Goal: Task Accomplishment & Management: Contribute content

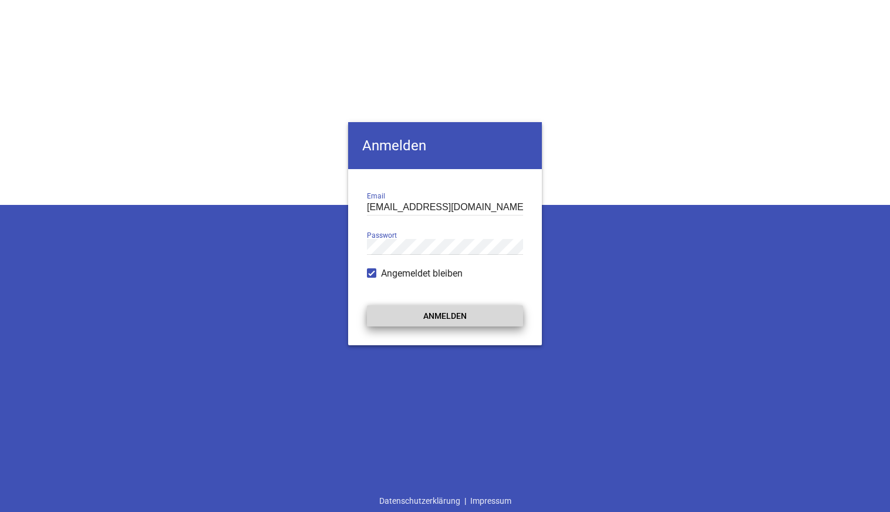
click at [430, 312] on button "Anmelden" at bounding box center [445, 315] width 156 height 21
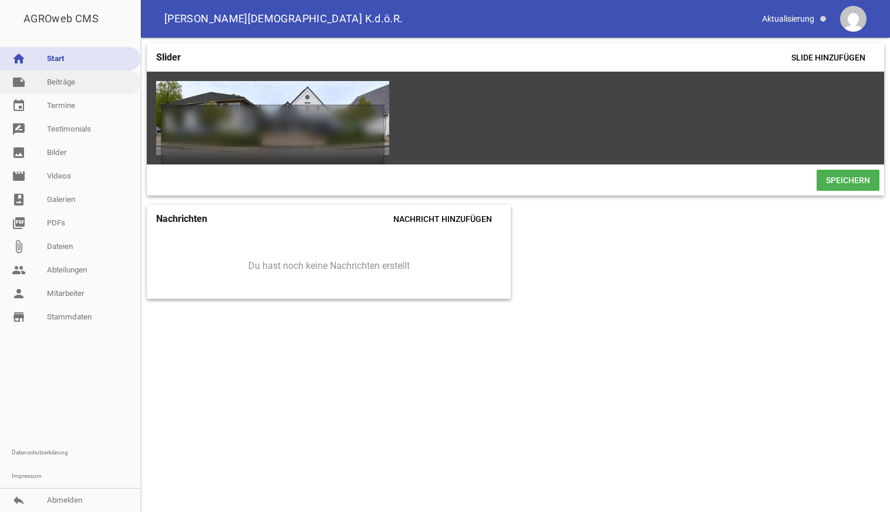
click at [62, 87] on link "note Beiträge" at bounding box center [70, 81] width 140 height 23
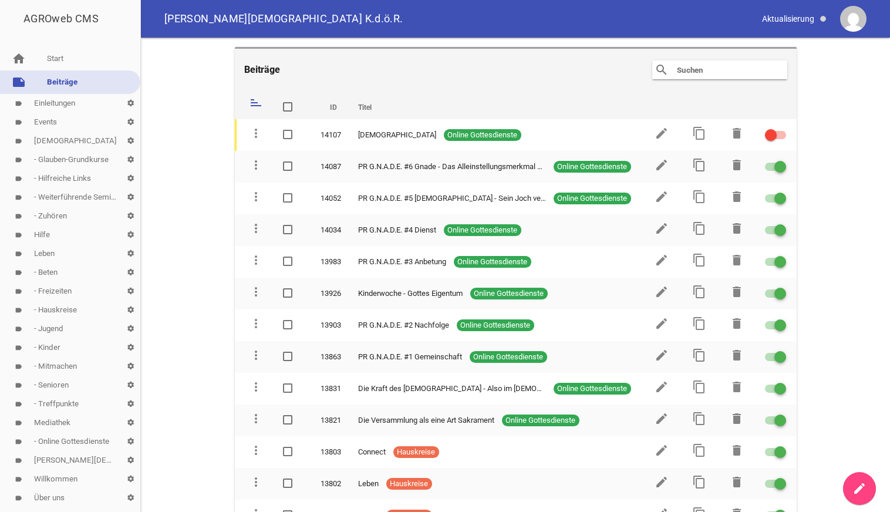
click at [53, 307] on link "label - Hauskreise settings" at bounding box center [70, 310] width 140 height 19
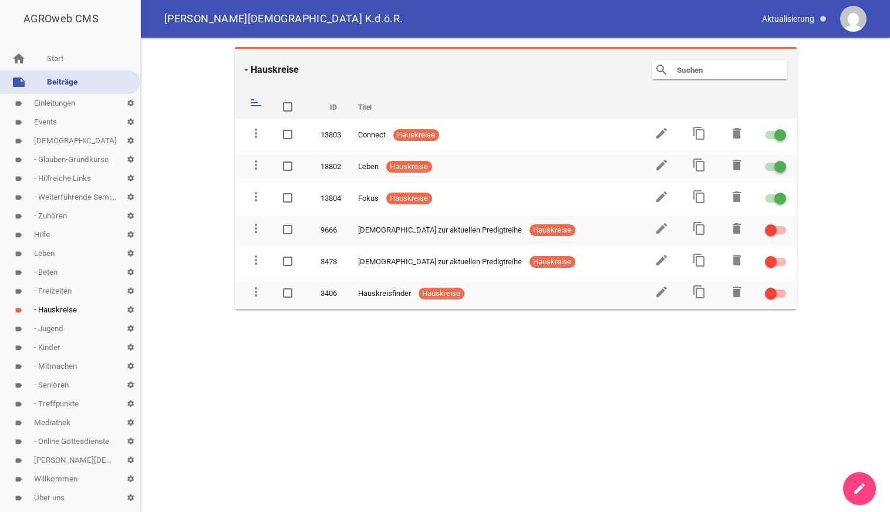
click at [703, 374] on main "- Hauskreise search clear sort ID Titel delete more_vert 13803 Connect Hauskrei…" at bounding box center [515, 275] width 749 height 474
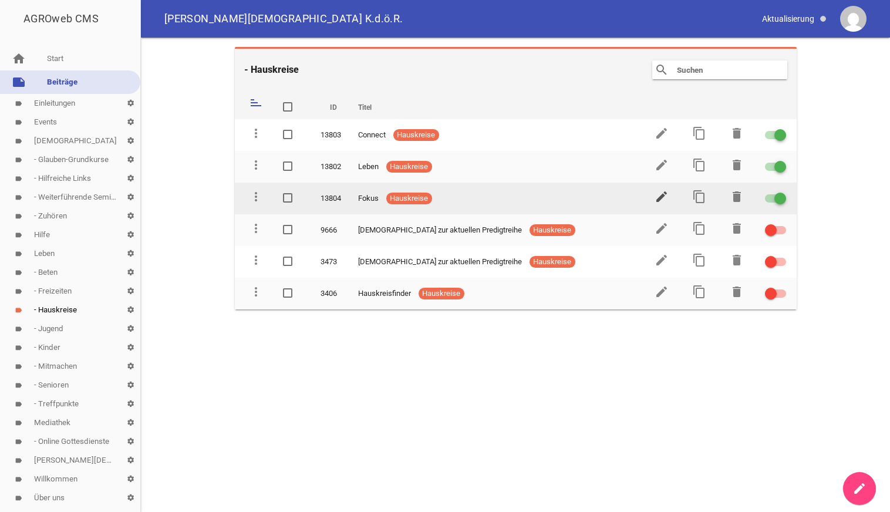
click at [660, 197] on icon "edit" at bounding box center [661, 197] width 14 height 14
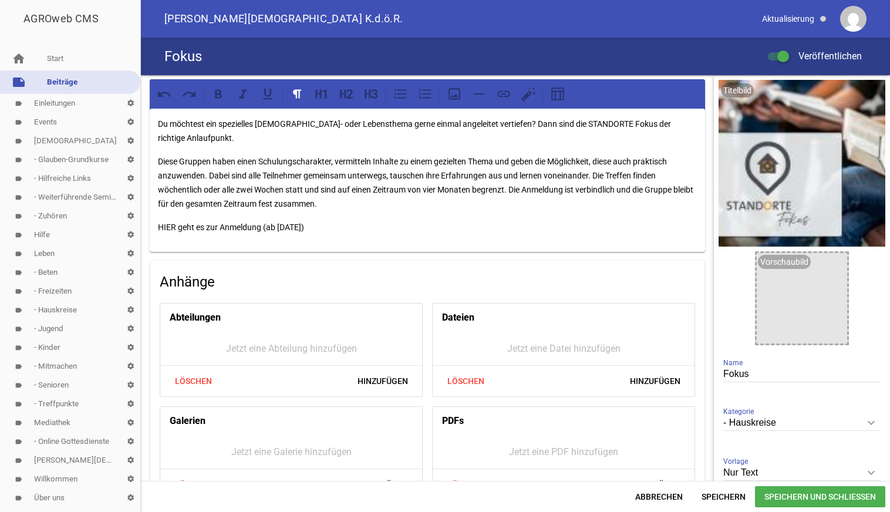
click at [264, 229] on p "HIER geht es zur Anmeldung (ab [DATE])" at bounding box center [427, 227] width 539 height 14
click at [166, 228] on p "HIER geht es zur Anmeldung: [URL][DOMAIN_NAME]" at bounding box center [427, 227] width 539 height 14
click at [508, 97] on icon at bounding box center [503, 93] width 13 height 6
click at [716, 499] on span "Speichern" at bounding box center [723, 496] width 63 height 21
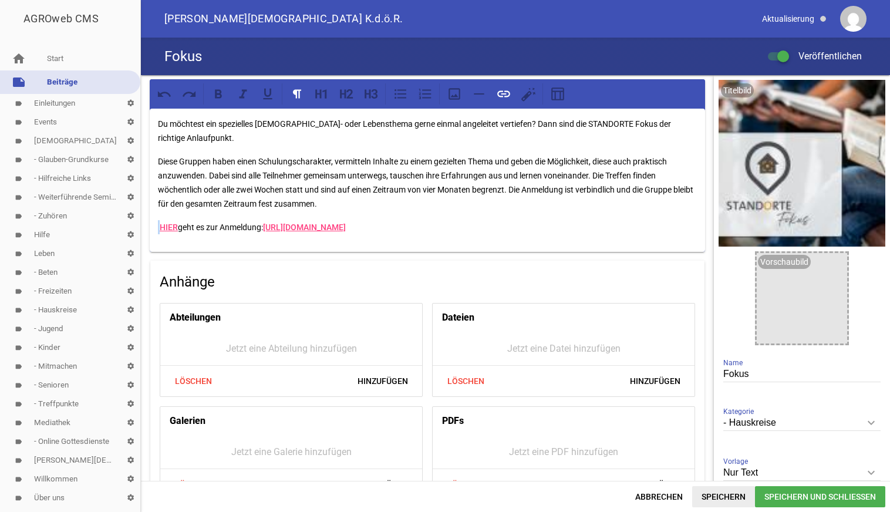
click at [713, 498] on span "Speichern" at bounding box center [723, 496] width 63 height 21
click at [50, 312] on link "label - Hauskreise settings" at bounding box center [70, 310] width 140 height 19
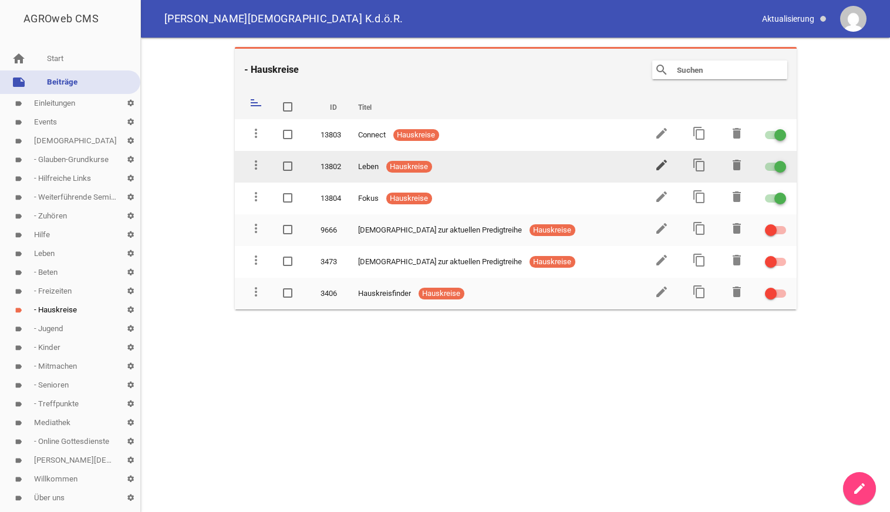
click at [660, 165] on icon "edit" at bounding box center [661, 165] width 14 height 14
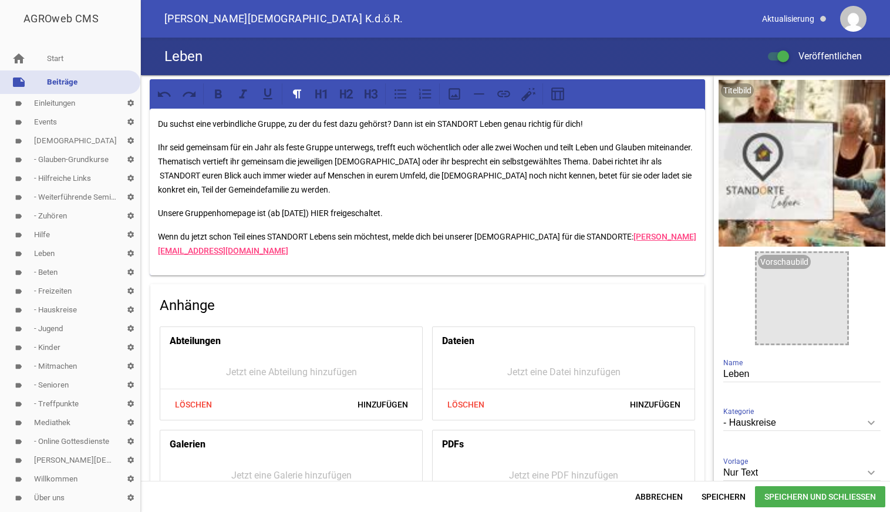
click at [416, 201] on div "Du suchst eine verbindliche Gruppe, zu der du fest dazu gehörst? Dann ist ein S…" at bounding box center [427, 192] width 555 height 167
click at [353, 253] on p "Wenn du jetzt schon Teil eines STANDORT Lebens sein möchtest, melde dich bei un…" at bounding box center [427, 244] width 539 height 28
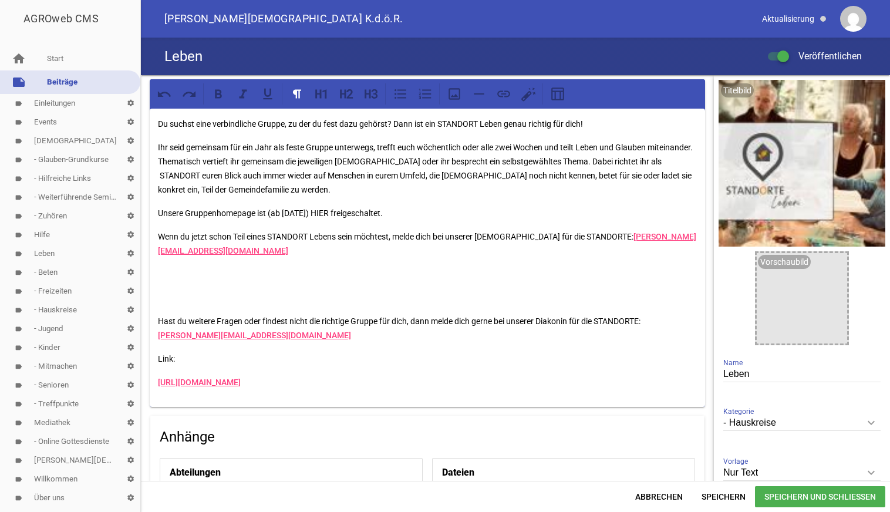
paste div
drag, startPoint x: 575, startPoint y: 384, endPoint x: 144, endPoint y: 387, distance: 430.3
click at [144, 387] on div "Du suchst eine verbindliche Gruppe, zu der du fest dazu gehörst? Dann ist ein S…" at bounding box center [427, 423] width 573 height 697
click at [331, 211] on p "HIER geht es zu unserer Gruppenhomepage:" at bounding box center [427, 213] width 539 height 14
click at [170, 214] on p "HIER geht es zu unserer Gruppenhomepage: [URL][DOMAIN_NAME]" at bounding box center [427, 213] width 539 height 14
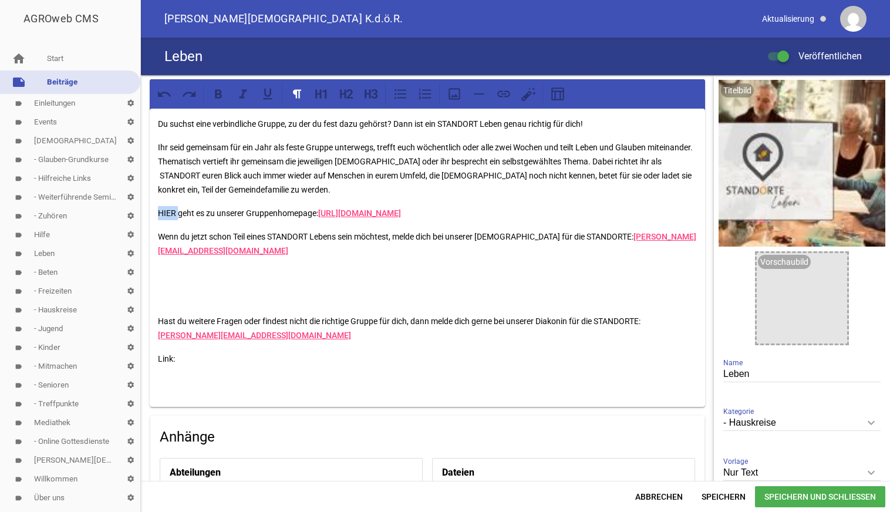
click at [170, 214] on p "HIER geht es zu unserer Gruppenhomepage: [URL][DOMAIN_NAME]" at bounding box center [427, 213] width 539 height 14
click at [501, 93] on icon at bounding box center [503, 93] width 15 height 15
click at [278, 220] on p "HIER geht es zu unserer Gruppenhomepage: [URL][DOMAIN_NAME]" at bounding box center [427, 213] width 539 height 14
drag, startPoint x: 276, startPoint y: 227, endPoint x: 322, endPoint y: 213, distance: 48.5
click at [322, 213] on p "HIER geht es zu unserer Gruppenhomepage: [URL][DOMAIN_NAME]" at bounding box center [427, 213] width 539 height 14
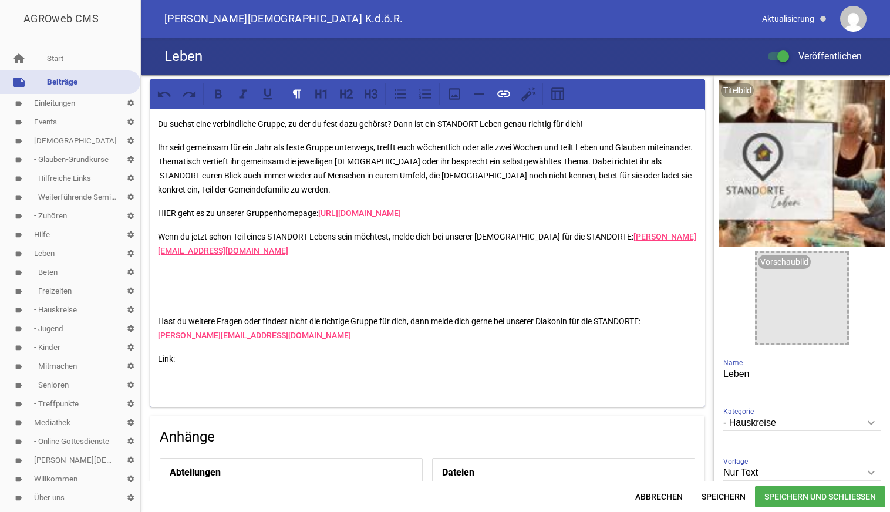
copy link "[URL][DOMAIN_NAME]"
click at [167, 210] on p "HIER geht es zu unserer Gruppenhomepage: [URL][DOMAIN_NAME]" at bounding box center [427, 213] width 539 height 14
click at [503, 93] on icon at bounding box center [503, 93] width 15 height 15
click at [326, 296] on div "Du suchst eine verbindliche Gruppe, zu der du fest dazu gehörst? Dann ist ein S…" at bounding box center [427, 258] width 555 height 298
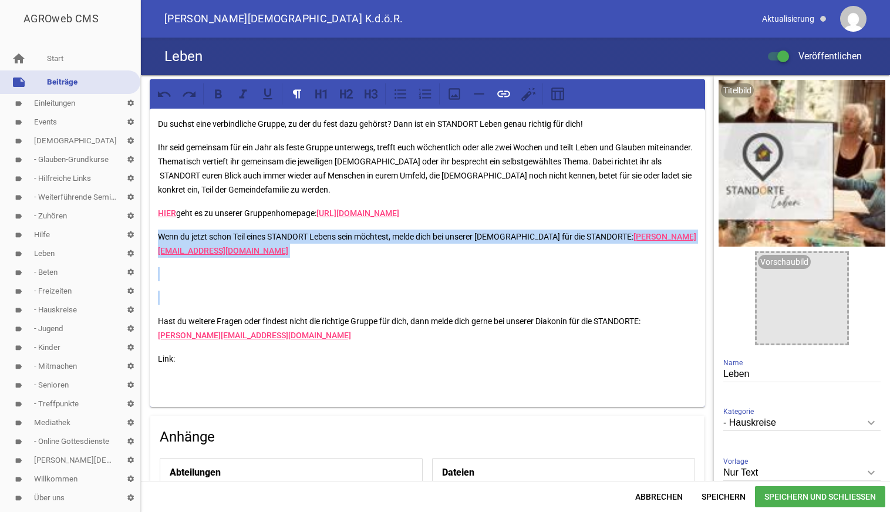
drag, startPoint x: 157, startPoint y: 248, endPoint x: 225, endPoint y: 307, distance: 89.8
click at [225, 307] on div "Du suchst eine verbindliche Gruppe, zu der du fest dazu gehörst? Dann ist ein S…" at bounding box center [427, 258] width 555 height 298
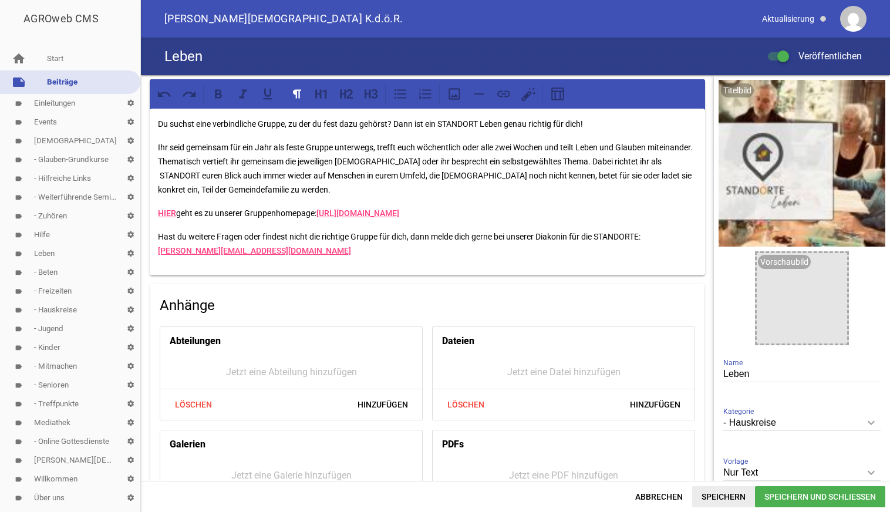
click at [715, 498] on span "Speichern" at bounding box center [723, 496] width 63 height 21
click at [782, 503] on span "Speichern und Schließen" at bounding box center [820, 496] width 130 height 21
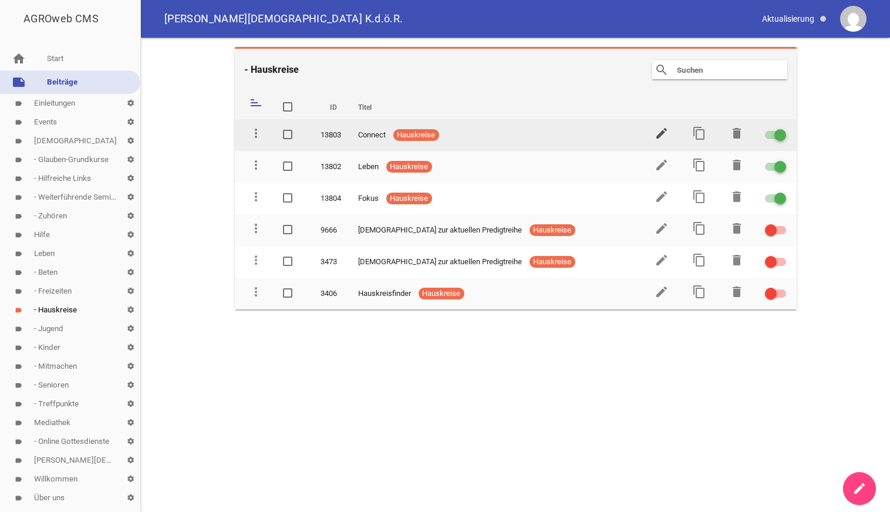
click at [659, 131] on icon "edit" at bounding box center [661, 133] width 14 height 14
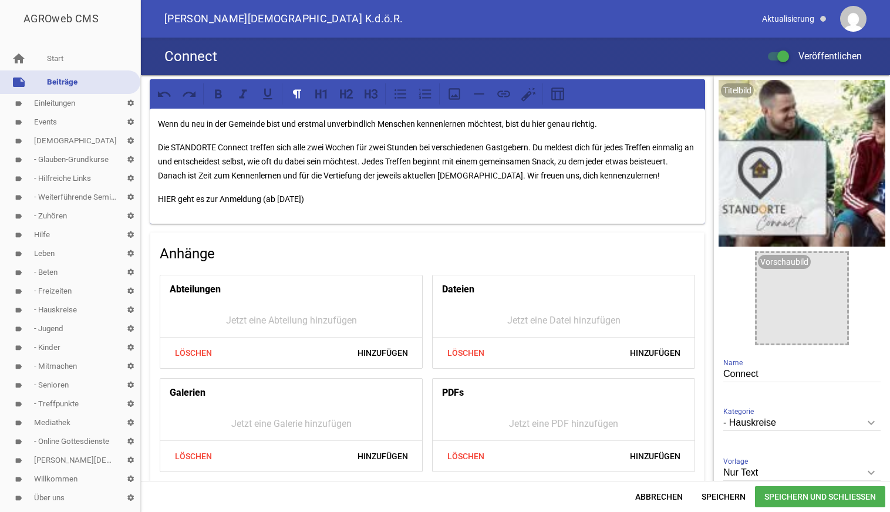
click at [367, 172] on p "Die STANDORTE Connect treffen sich alle zwei Wochen für zwei Stunden bei versch…" at bounding box center [427, 161] width 539 height 42
click at [335, 200] on p "HIER geht es zur Anmeldung (ab [DATE])" at bounding box center [427, 199] width 539 height 14
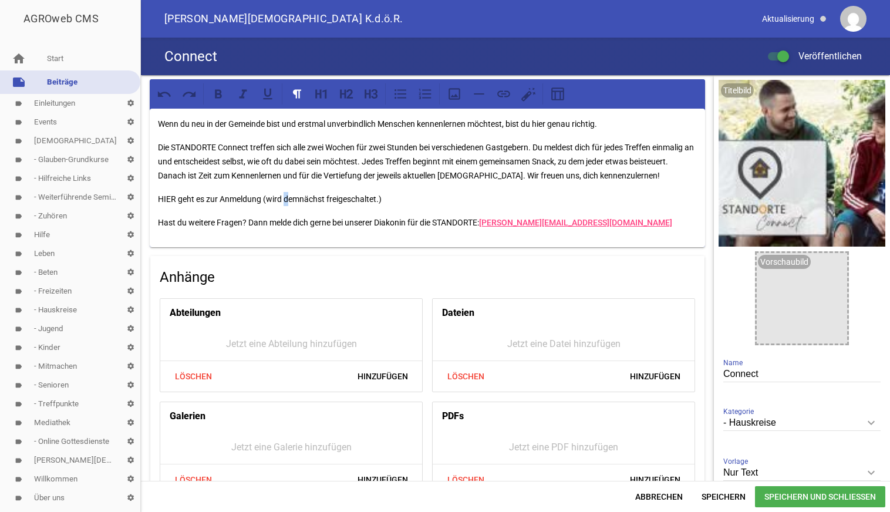
click at [288, 200] on p "HIER geht es zur Anmeldung (wird demnächst freigeschaltet.)" at bounding box center [427, 199] width 539 height 14
click at [319, 196] on p "HIER geht es zur Anmeldung (wird voraussichhtlich am [DATE] freigeschaltet.)" at bounding box center [427, 199] width 539 height 14
click at [416, 163] on p "Die STANDORTE Connect treffen sich alle zwei Wochen für zwei Stunden bei versch…" at bounding box center [427, 161] width 539 height 42
click at [785, 502] on span "Speichern und Schließen" at bounding box center [820, 496] width 130 height 21
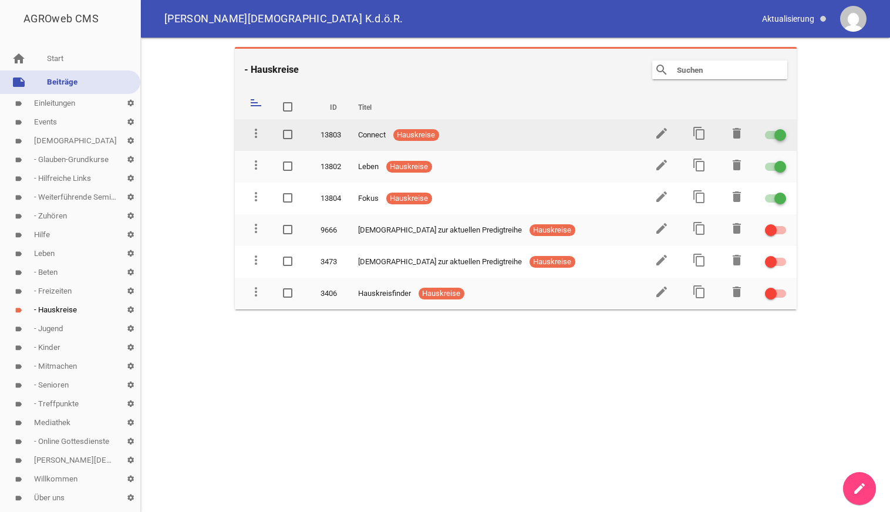
click at [365, 130] on span "Connect" at bounding box center [372, 135] width 28 height 12
click at [662, 131] on icon "edit" at bounding box center [661, 133] width 14 height 14
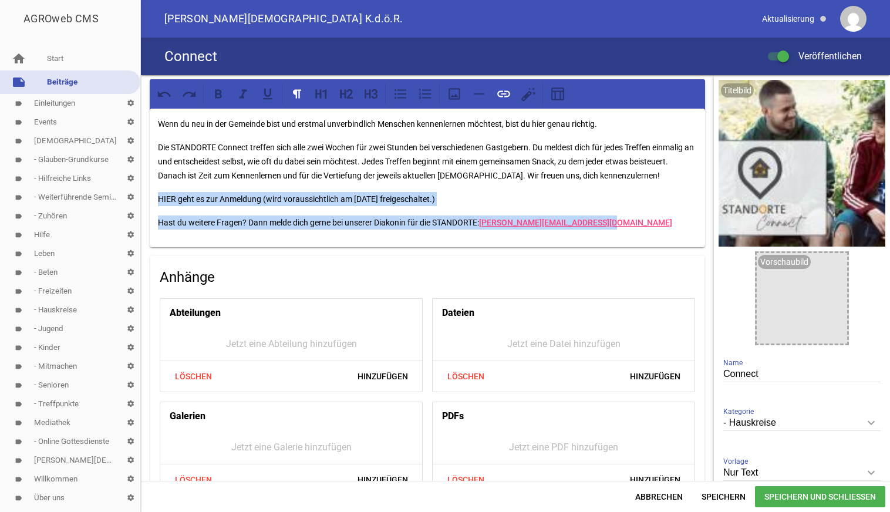
drag, startPoint x: 158, startPoint y: 197, endPoint x: 612, endPoint y: 221, distance: 454.4
click at [612, 221] on div "Wenn du neu in der Gemeinde bist und erstmal unverbindlich Menschen kennenlerne…" at bounding box center [427, 178] width 555 height 139
copy div "HIER geht es zur Anmeldung (wird voraussichtlich am [DATE] freigeschaltet.) Has…"
